Goal: Find specific page/section: Find specific page/section

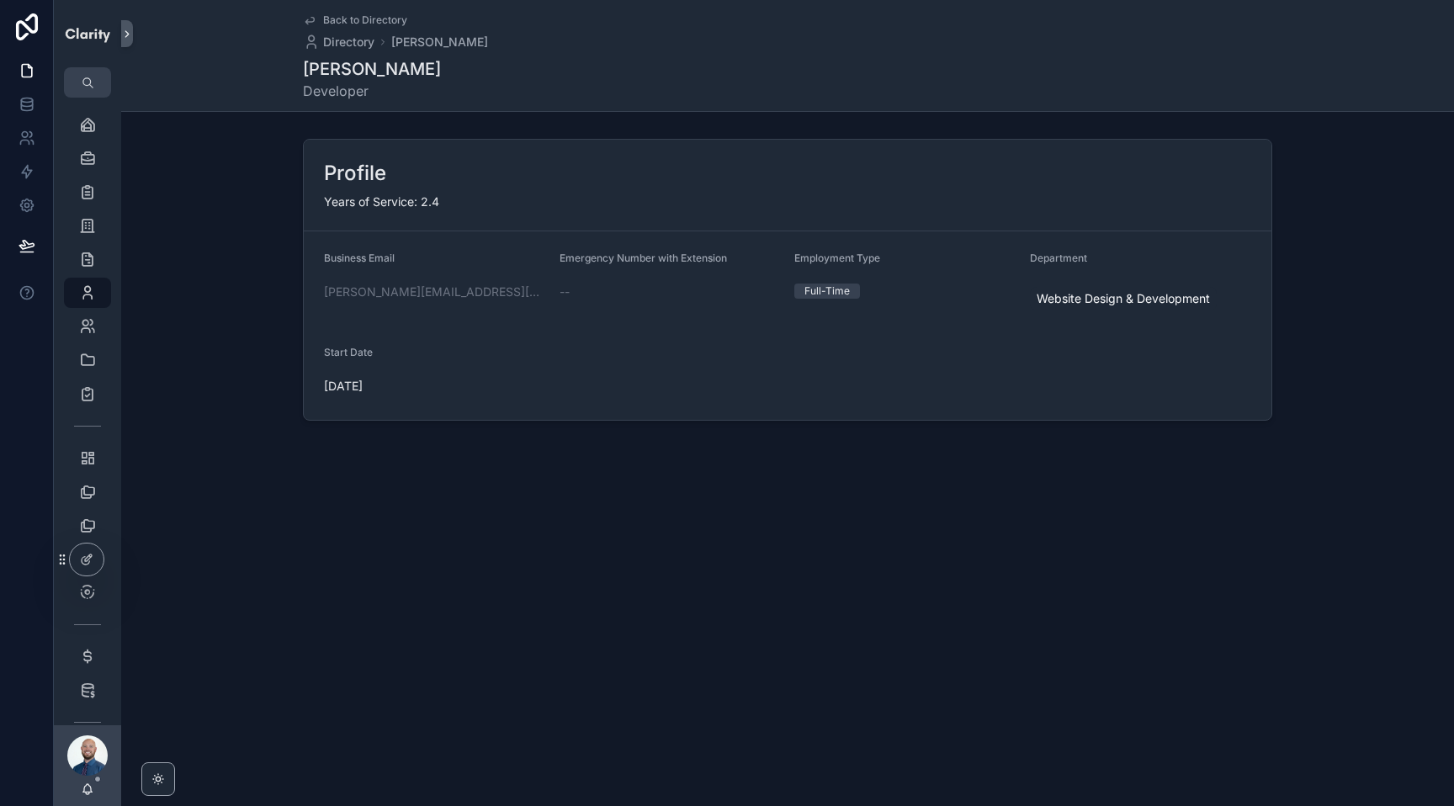
click at [345, 19] on span "Back to Directory" at bounding box center [365, 19] width 84 height 13
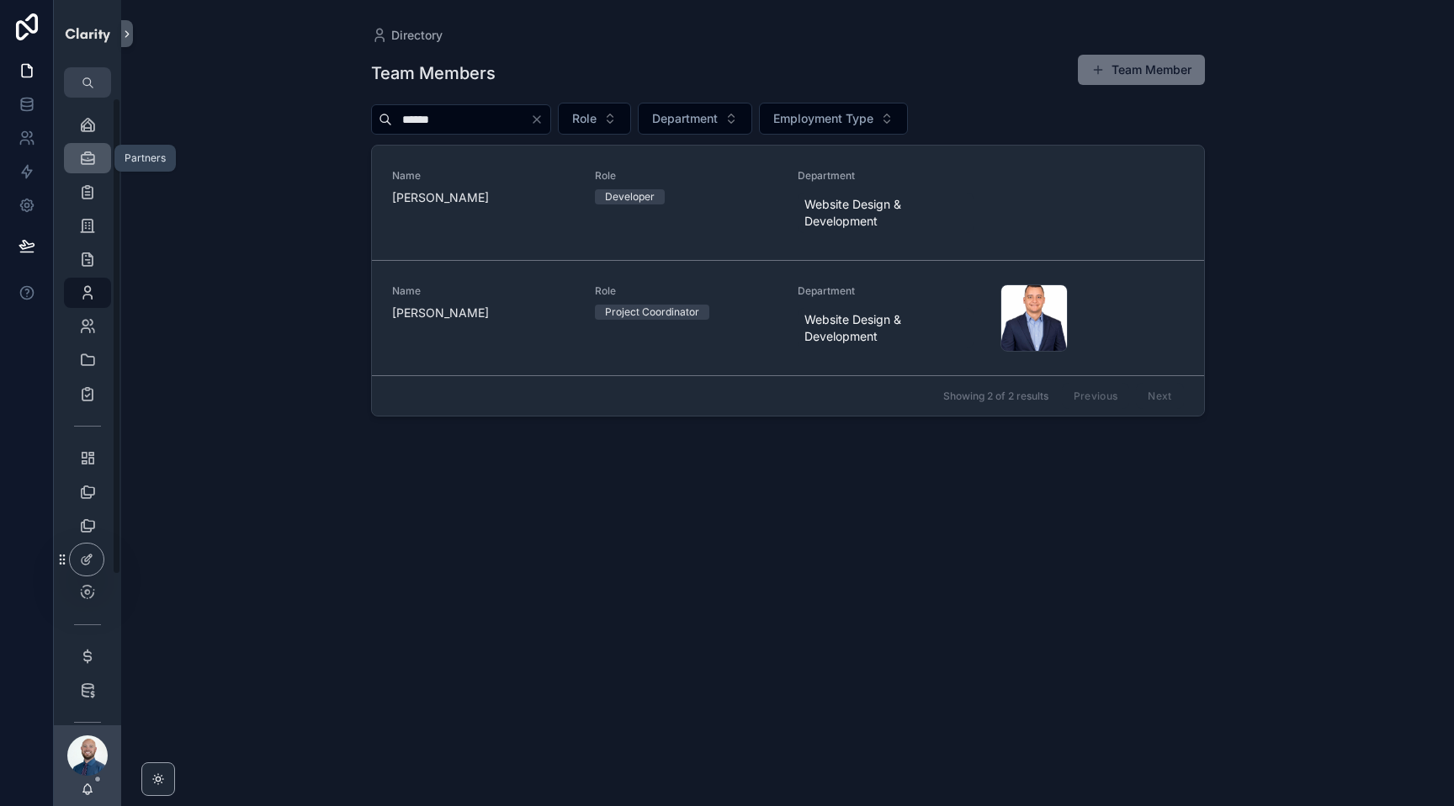
click at [83, 156] on icon "scrollable content" at bounding box center [87, 158] width 17 height 17
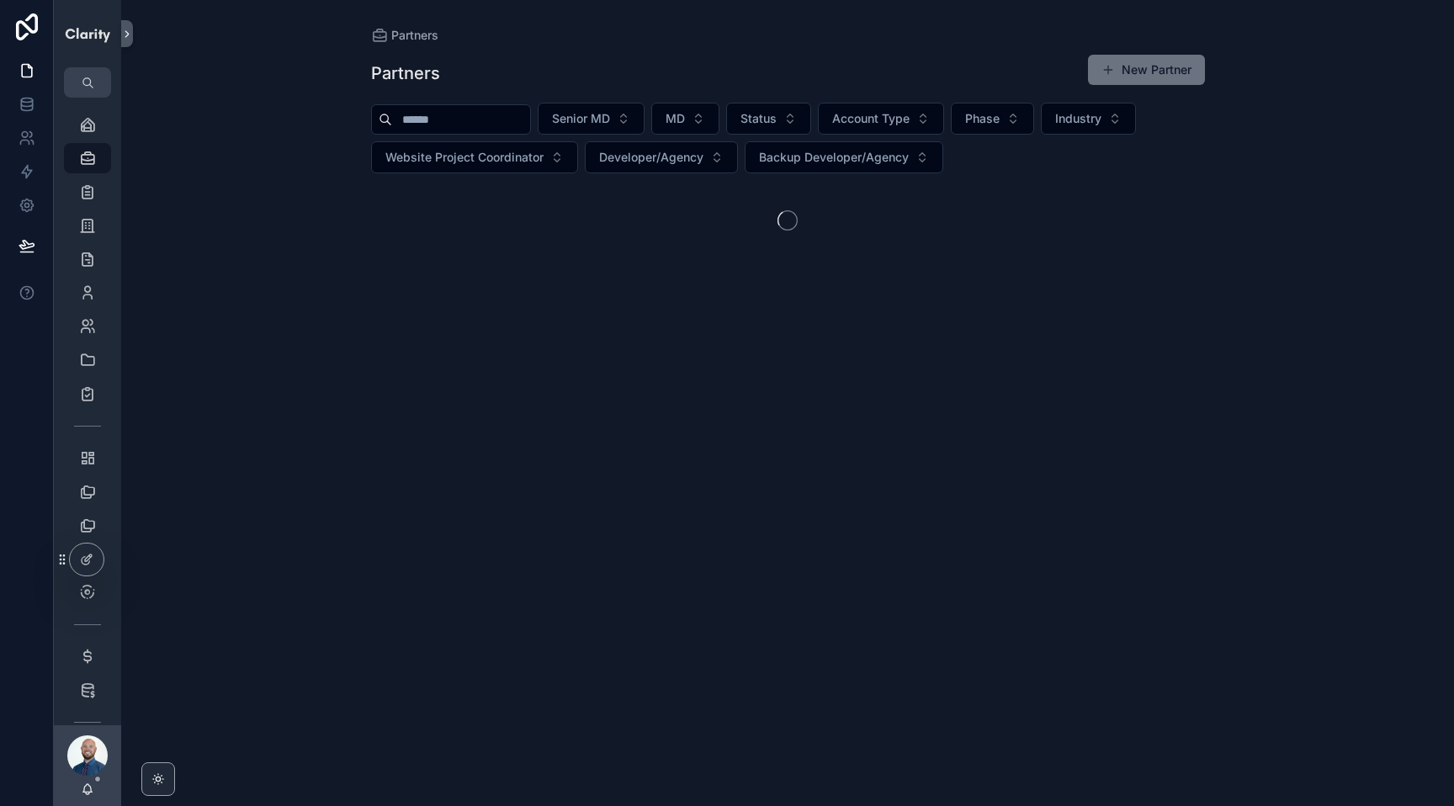
click at [469, 106] on div "scrollable content" at bounding box center [451, 119] width 160 height 30
click at [457, 117] on input "scrollable content" at bounding box center [461, 120] width 138 height 24
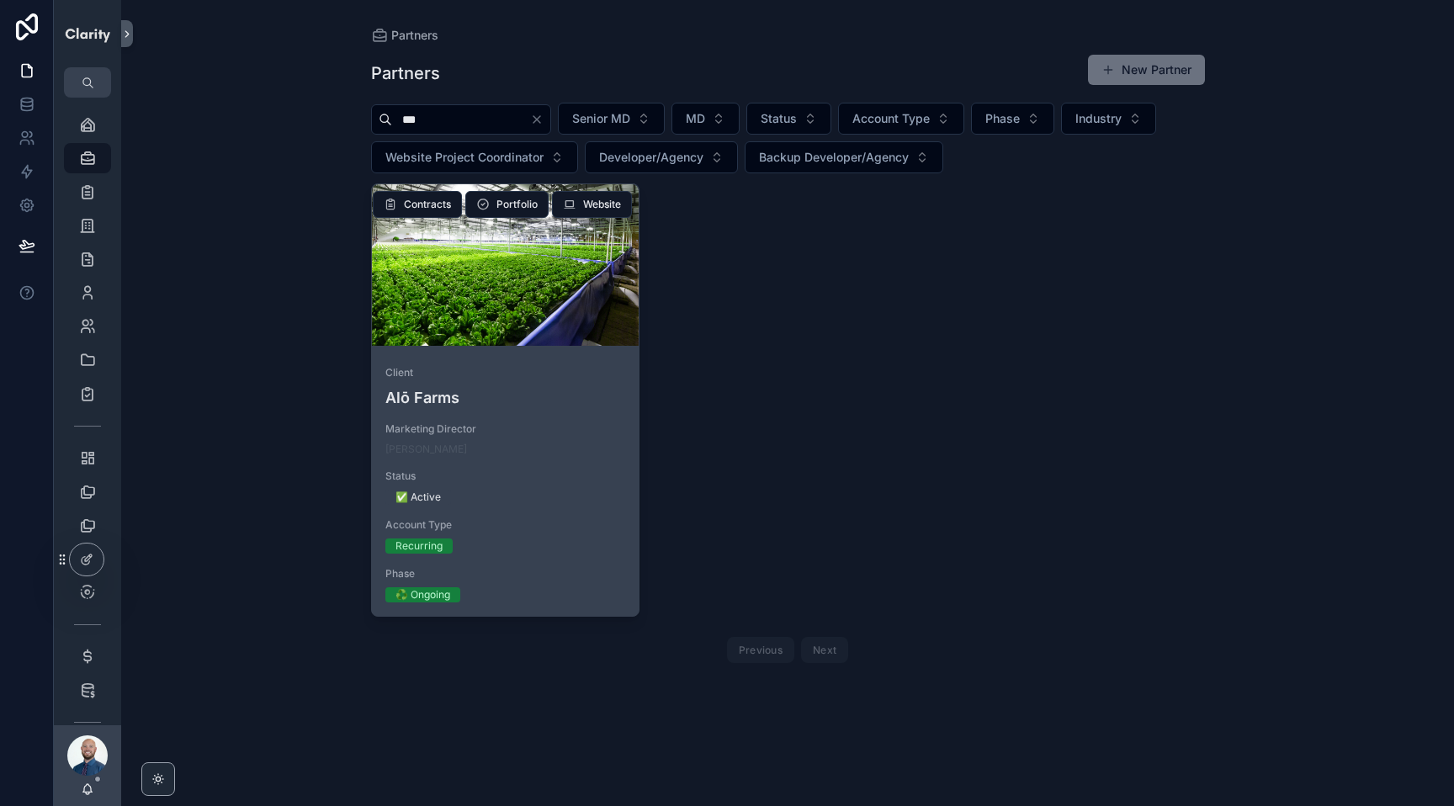
type input "***"
click at [539, 301] on div "scrollable content" at bounding box center [506, 265] width 268 height 162
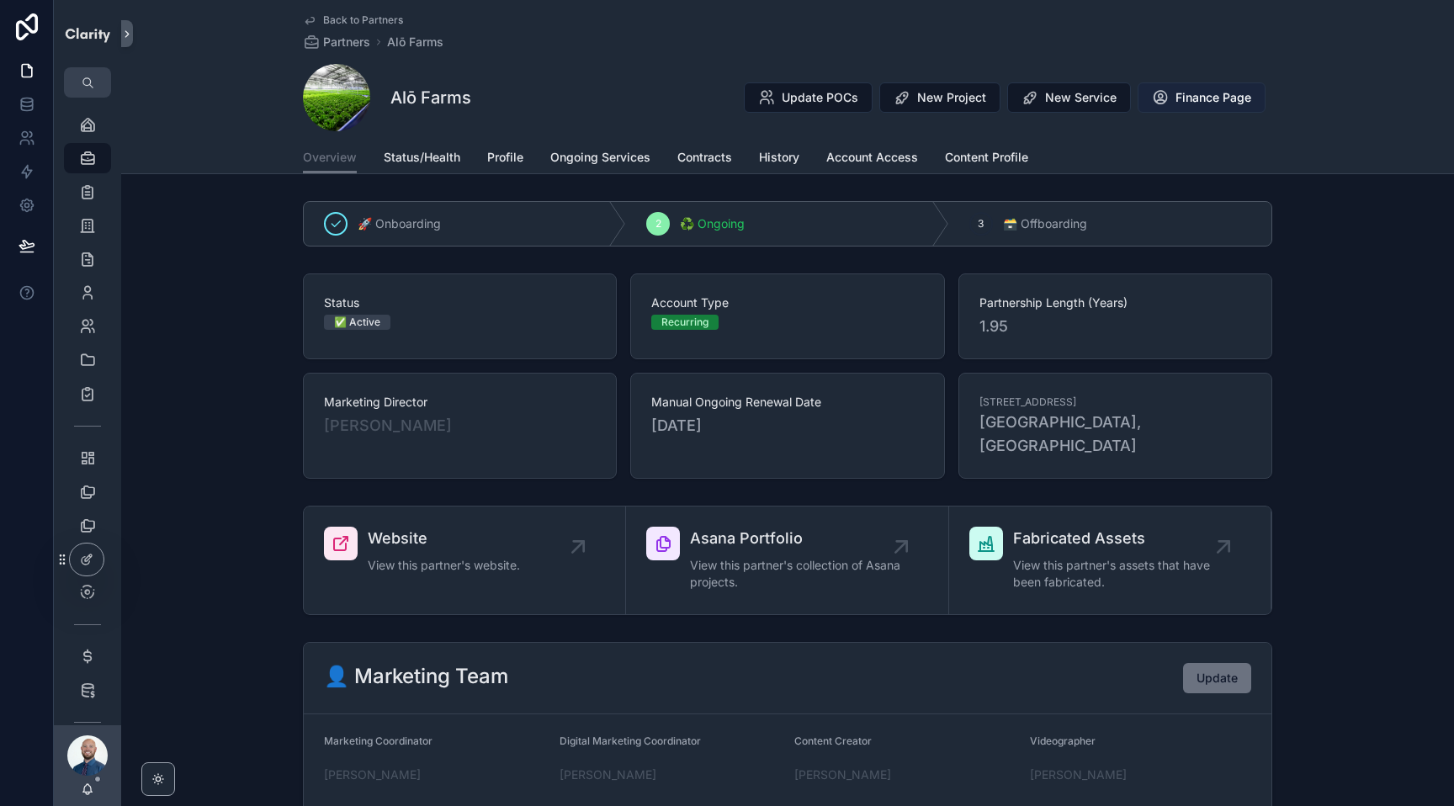
click at [1201, 94] on span "Finance Page" at bounding box center [1214, 97] width 76 height 17
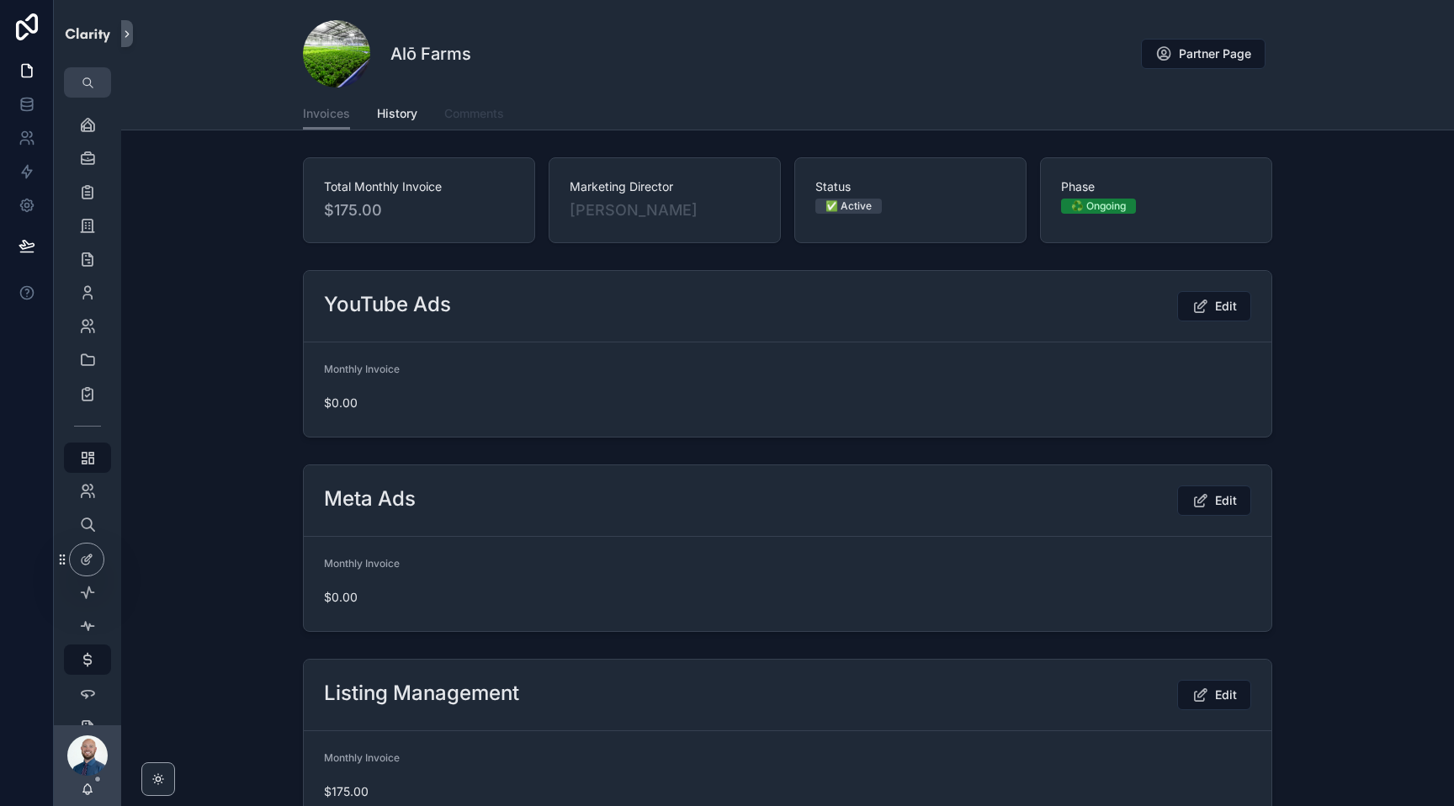
click at [474, 104] on link "Comments" at bounding box center [474, 115] width 60 height 34
